Goal: Task Accomplishment & Management: Manage account settings

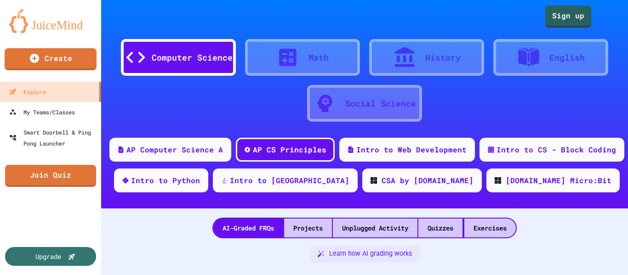
click at [416, 56] on div at bounding box center [409, 57] width 32 height 23
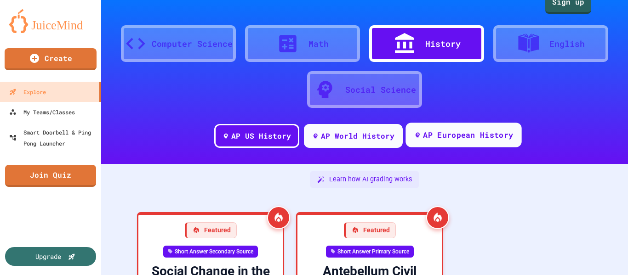
scroll to position [13, 0]
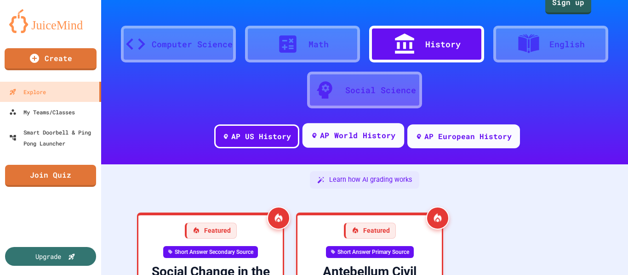
click at [364, 138] on div "AP World History" at bounding box center [358, 135] width 76 height 11
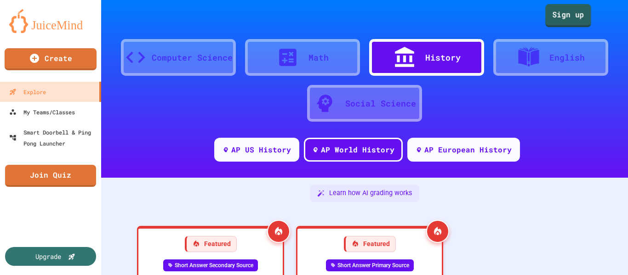
click at [559, 12] on link "Sign up" at bounding box center [568, 15] width 46 height 23
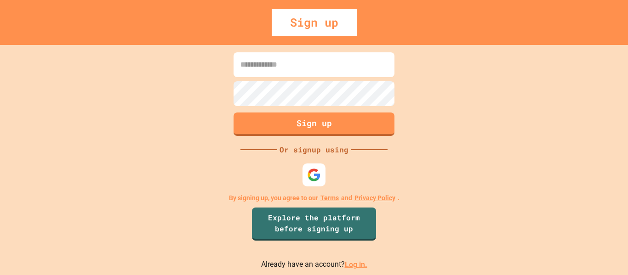
click at [303, 69] on input at bounding box center [314, 64] width 161 height 25
type input "**********"
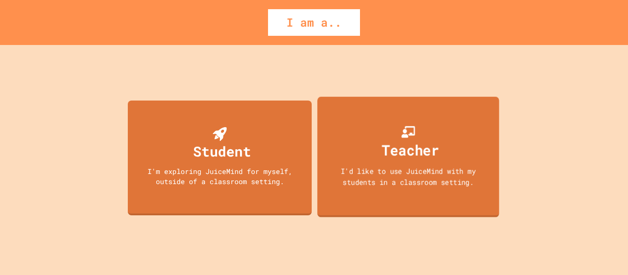
click at [427, 160] on div "Teacher" at bounding box center [410, 150] width 57 height 22
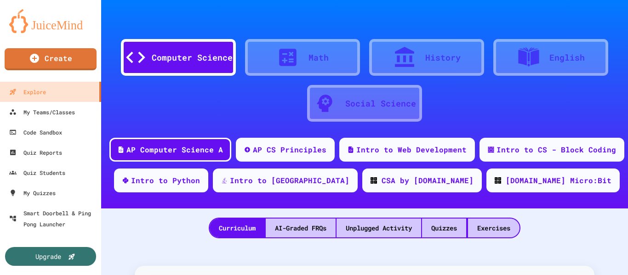
click at [435, 59] on div "History" at bounding box center [442, 57] width 35 height 12
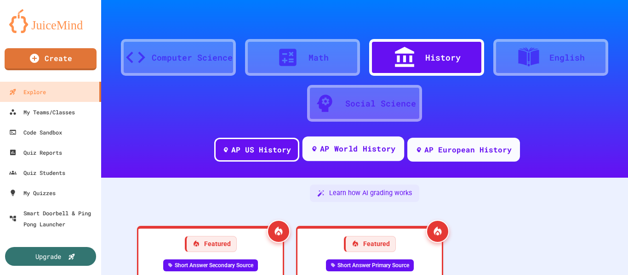
click at [364, 148] on div "AP World History" at bounding box center [358, 148] width 76 height 11
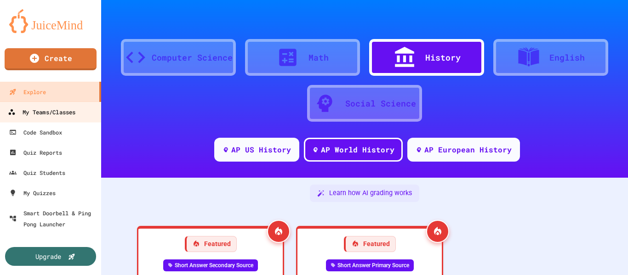
click at [58, 114] on div "My Teams/Classes" at bounding box center [42, 112] width 68 height 11
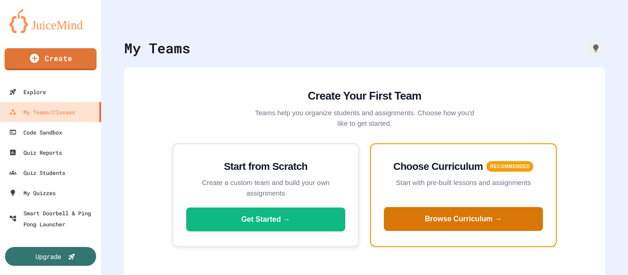
click at [456, 221] on button "Browse Curriculum →" at bounding box center [463, 219] width 159 height 24
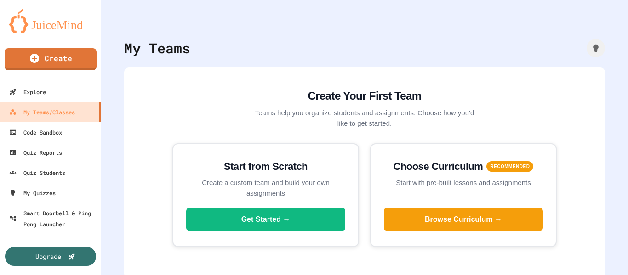
scroll to position [117, 0]
drag, startPoint x: 451, startPoint y: 146, endPoint x: 321, endPoint y: 114, distance: 133.5
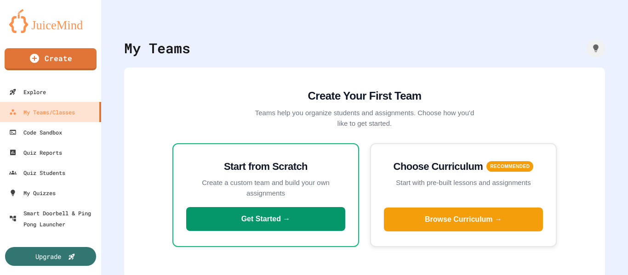
click at [271, 217] on button "Get Started →" at bounding box center [265, 219] width 159 height 24
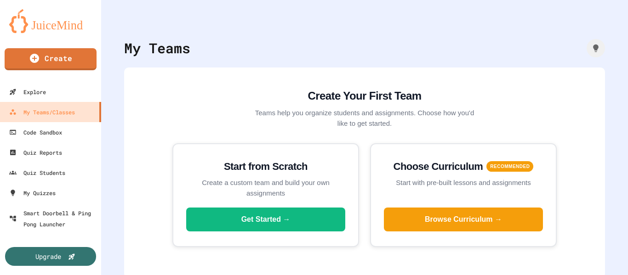
type input "**********"
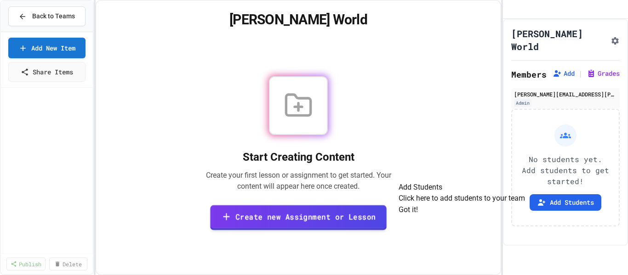
click at [347, 216] on link "Create new Assignment or Lesson" at bounding box center [298, 217] width 177 height 25
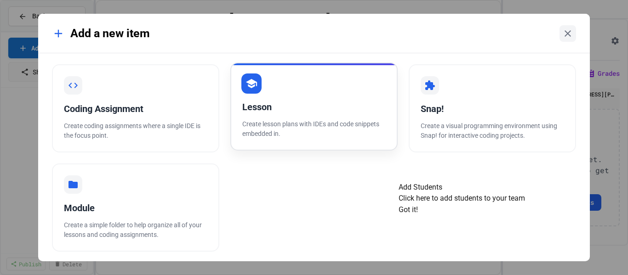
click at [290, 110] on div "Lesson" at bounding box center [313, 107] width 143 height 14
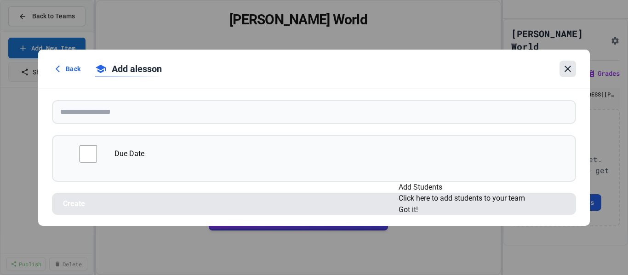
click at [565, 67] on icon at bounding box center [567, 68] width 11 height 11
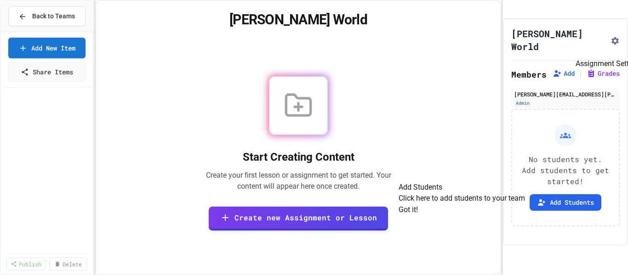
click at [612, 45] on icon "Assignment Settings" at bounding box center [615, 40] width 7 height 7
click at [50, 13] on span "Back to Teams" at bounding box center [53, 16] width 43 height 10
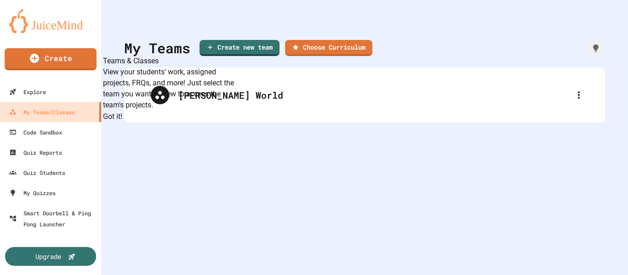
drag, startPoint x: 249, startPoint y: 95, endPoint x: 285, endPoint y: 98, distance: 35.5
click at [285, 98] on div "[PERSON_NAME] World" at bounding box center [364, 95] width 463 height 37
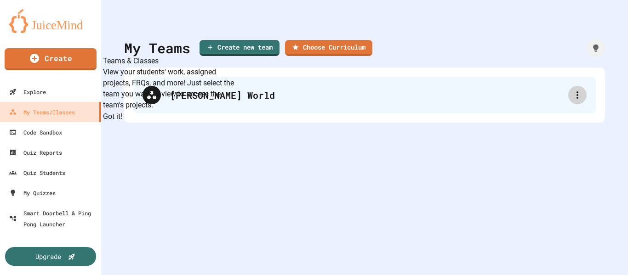
click at [572, 97] on icon at bounding box center [577, 95] width 11 height 11
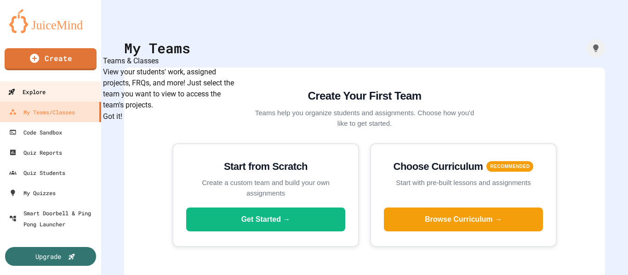
click at [31, 93] on div "Explore" at bounding box center [27, 91] width 38 height 11
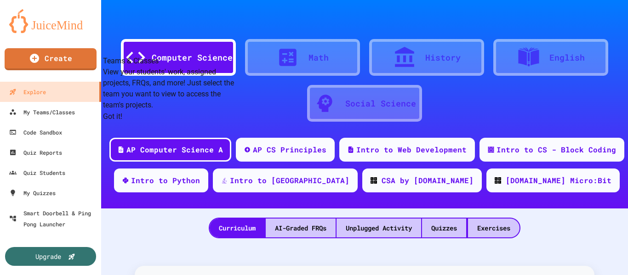
click at [438, 56] on div "History" at bounding box center [442, 57] width 35 height 12
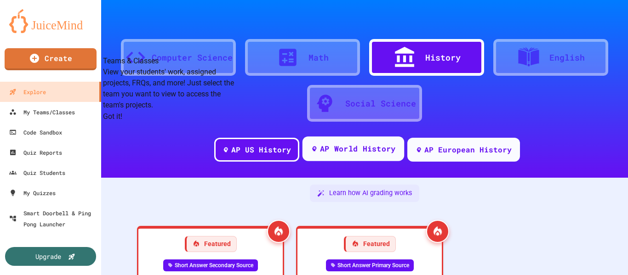
click at [364, 146] on div "AP World History" at bounding box center [358, 148] width 76 height 11
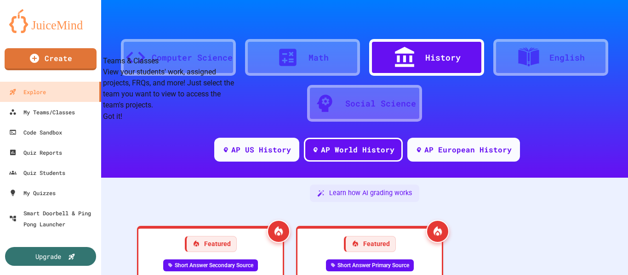
click at [122, 122] on button "Got it!" at bounding box center [112, 116] width 19 height 11
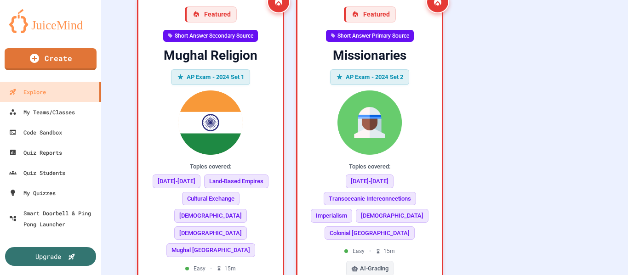
scroll to position [231, 0]
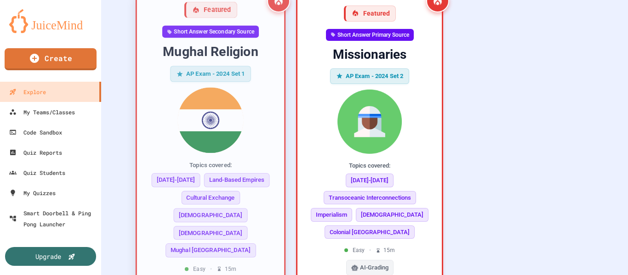
click at [194, 96] on img at bounding box center [210, 120] width 132 height 66
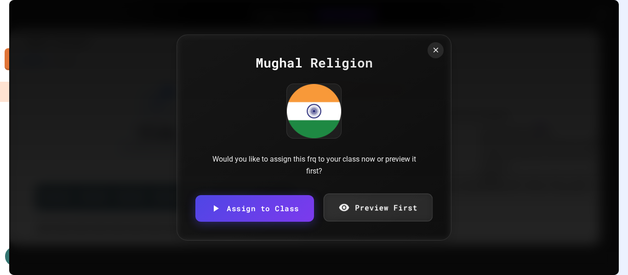
click at [388, 214] on link "Preview First" at bounding box center [377, 208] width 109 height 28
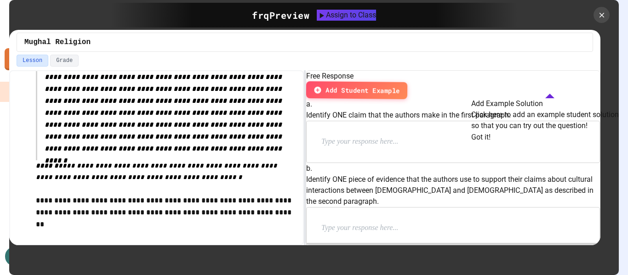
scroll to position [317, 0]
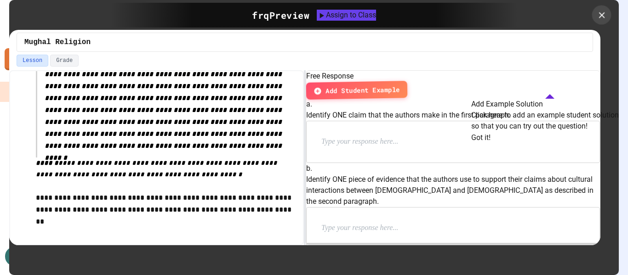
click at [600, 19] on icon at bounding box center [602, 15] width 10 height 10
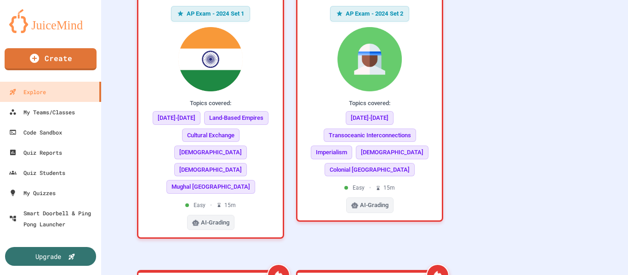
scroll to position [294, 0]
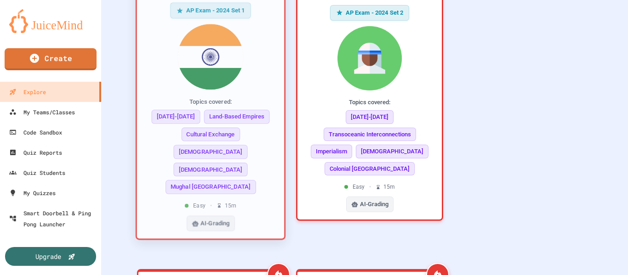
click at [214, 219] on span "AI-Grading" at bounding box center [214, 223] width 29 height 9
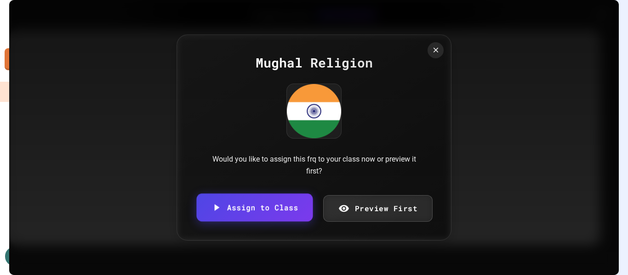
click at [255, 210] on link "Assign to Class" at bounding box center [254, 208] width 116 height 28
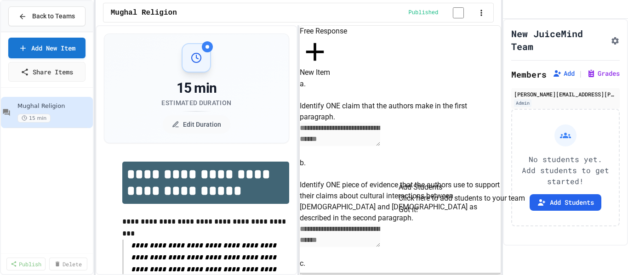
click at [418, 216] on button "Got it!" at bounding box center [408, 210] width 19 height 11
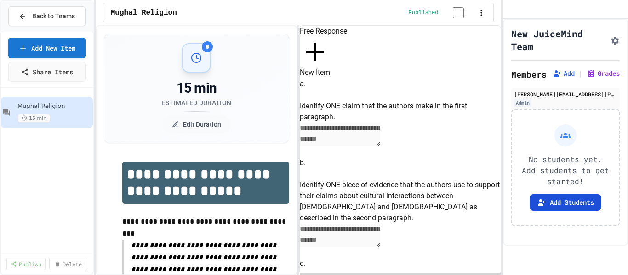
click at [561, 211] on button "Add Students" at bounding box center [566, 202] width 72 height 17
